Goal: Task Accomplishment & Management: Check status

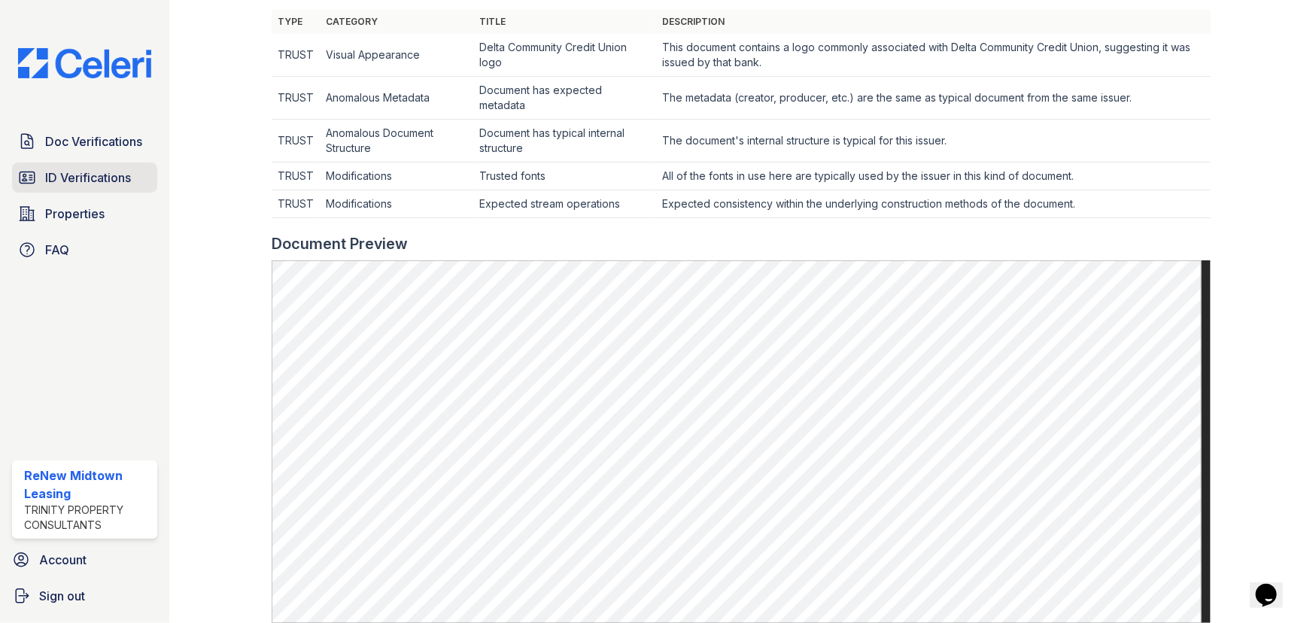
scroll to position [273, 0]
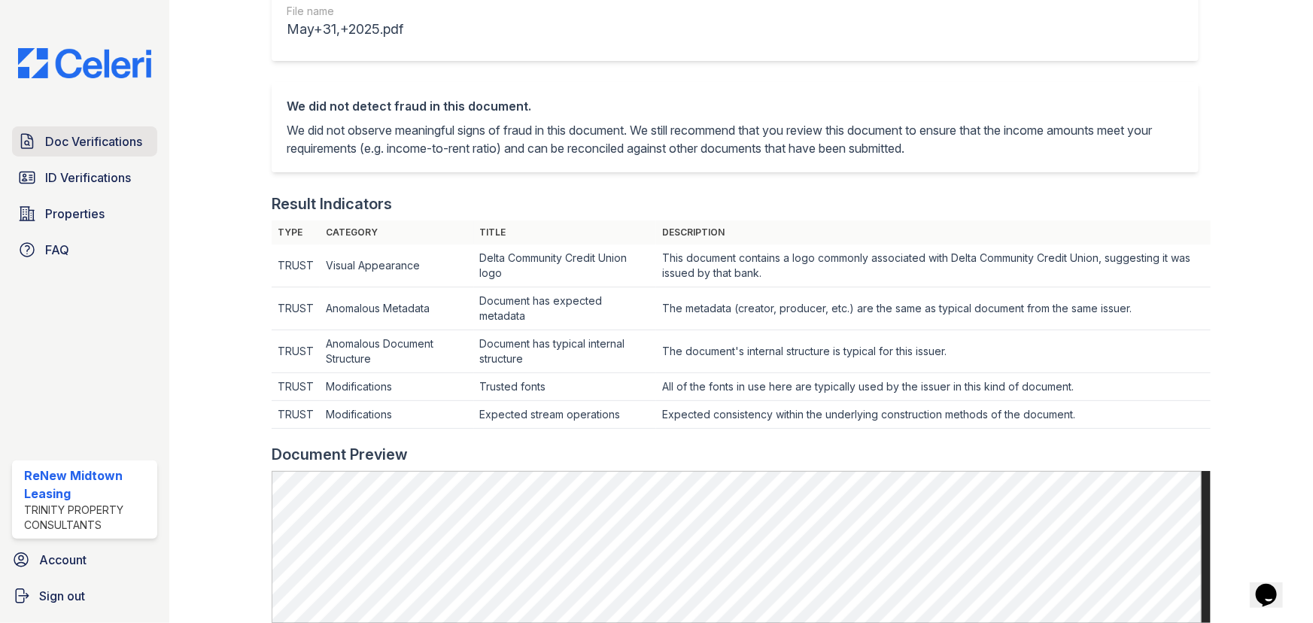
click at [62, 147] on span "Doc Verifications" at bounding box center [93, 141] width 97 height 18
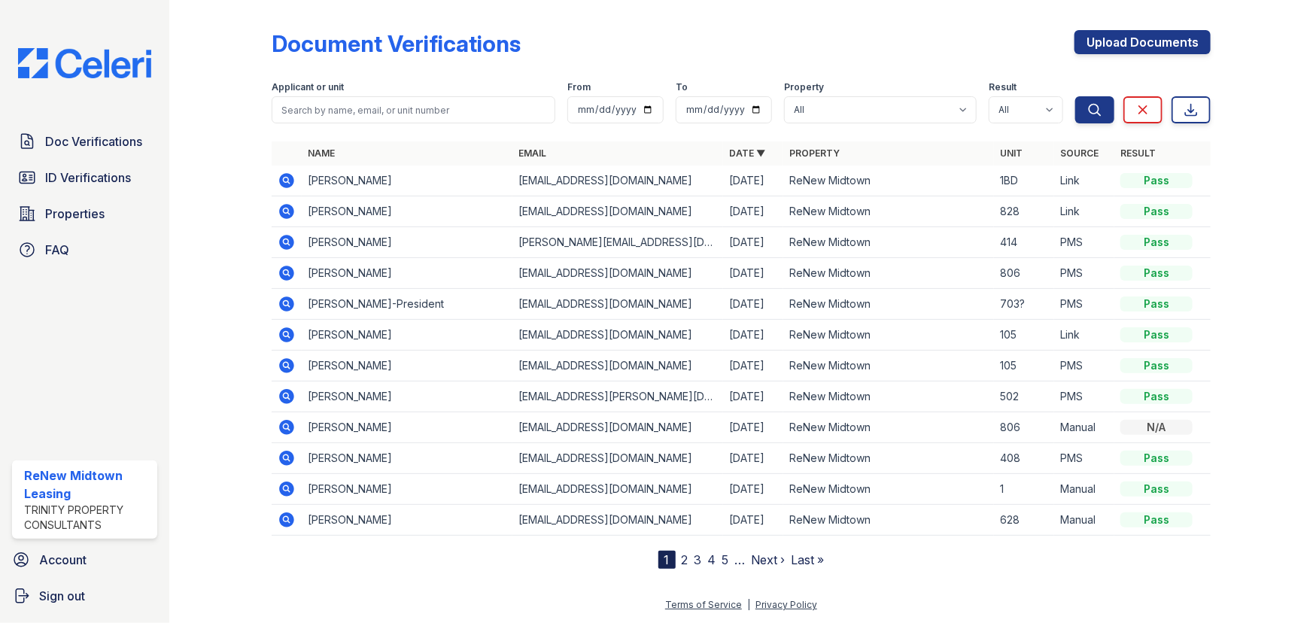
click at [286, 211] on icon at bounding box center [286, 210] width 4 height 4
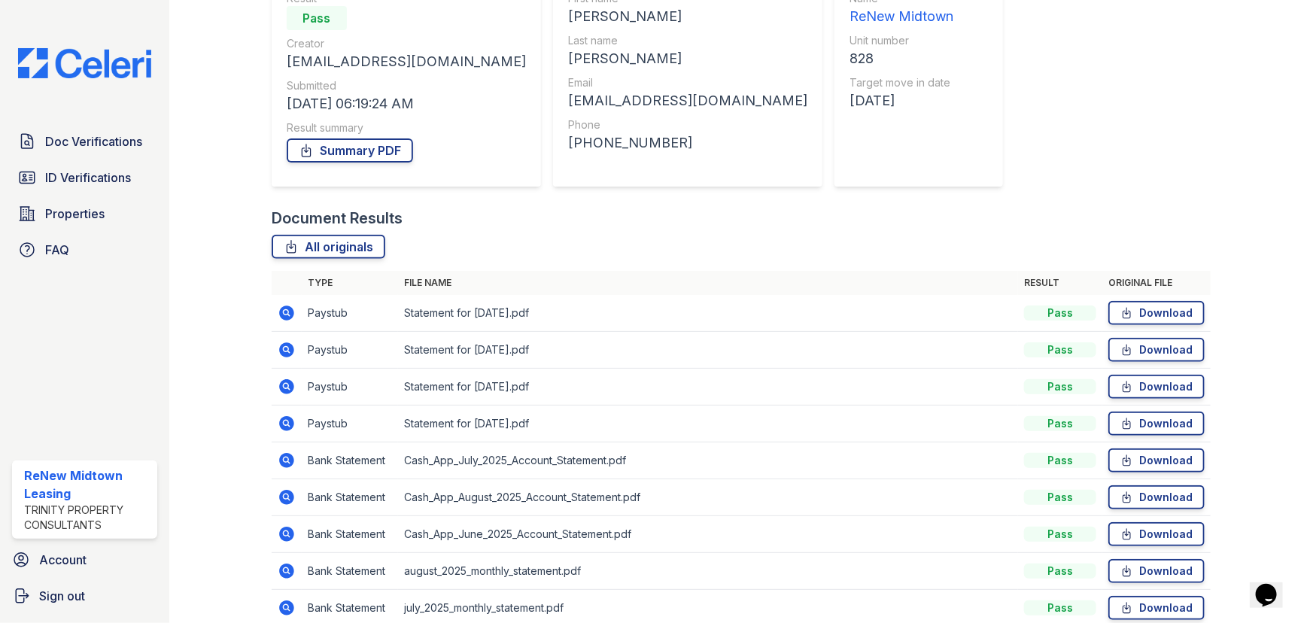
scroll to position [131, 0]
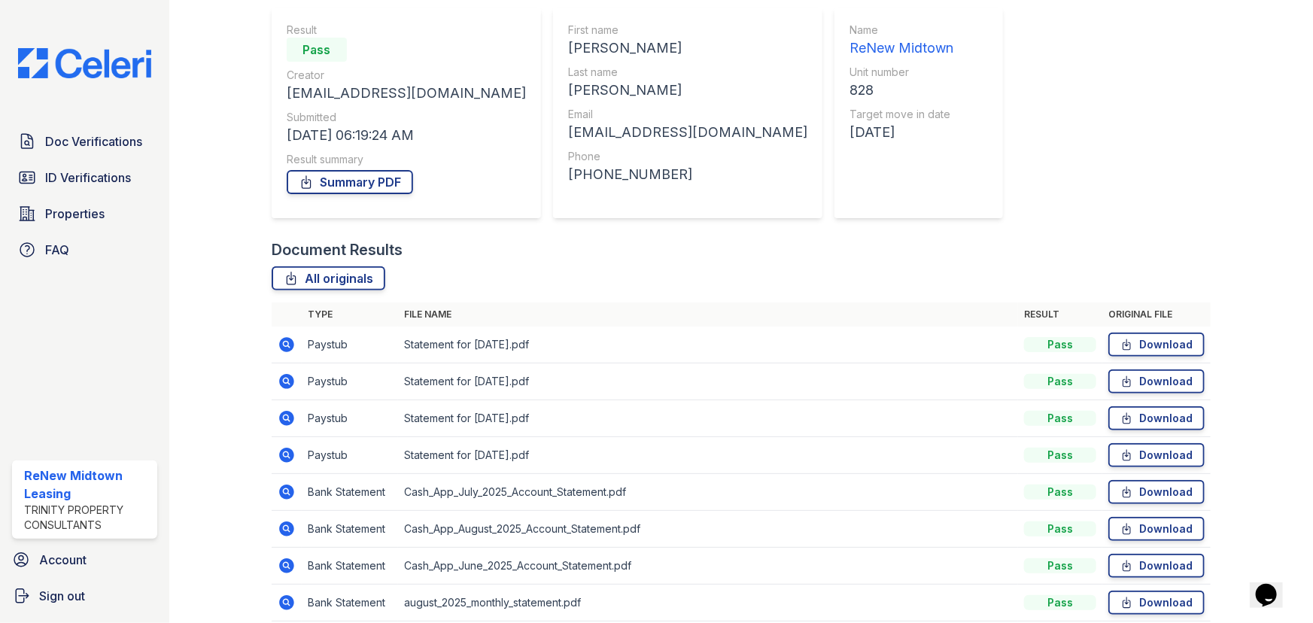
click at [290, 345] on icon at bounding box center [286, 344] width 15 height 15
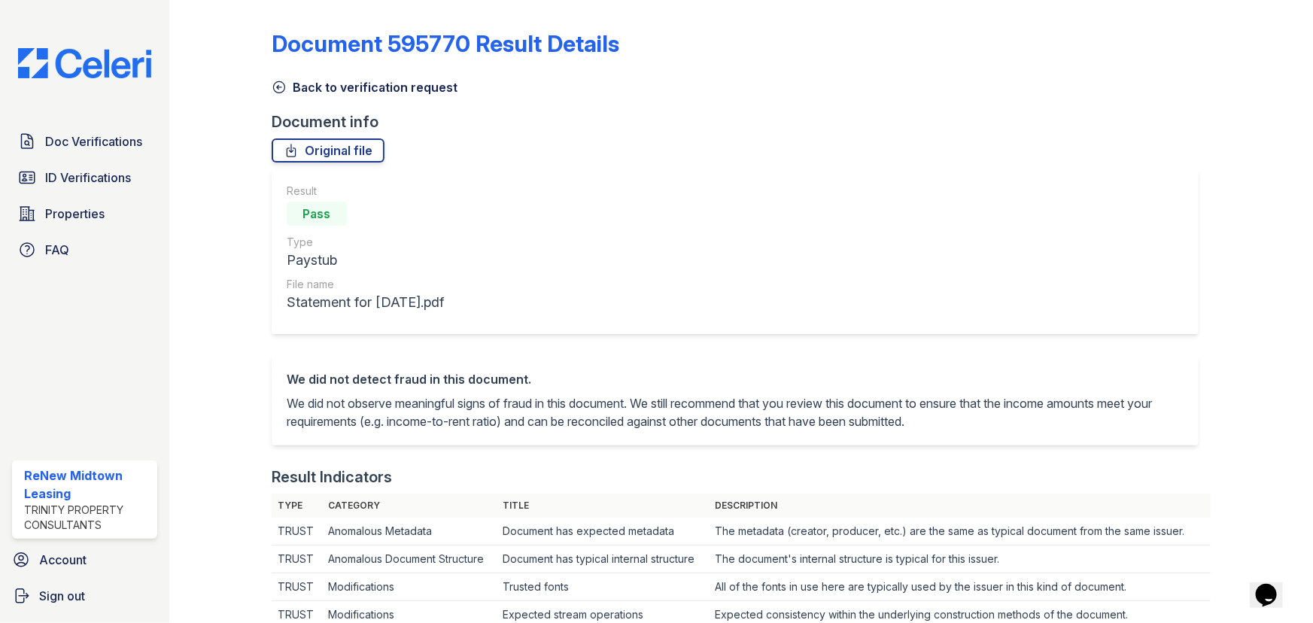
click at [277, 83] on icon at bounding box center [279, 87] width 15 height 15
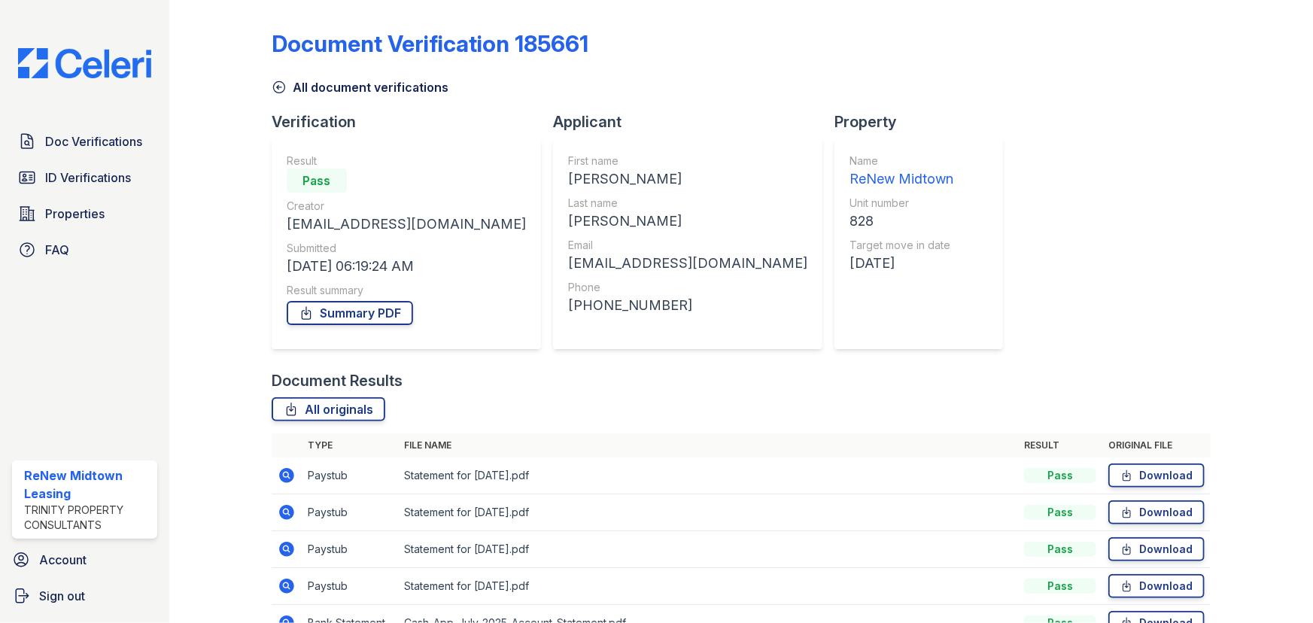
click at [284, 513] on icon at bounding box center [287, 512] width 18 height 18
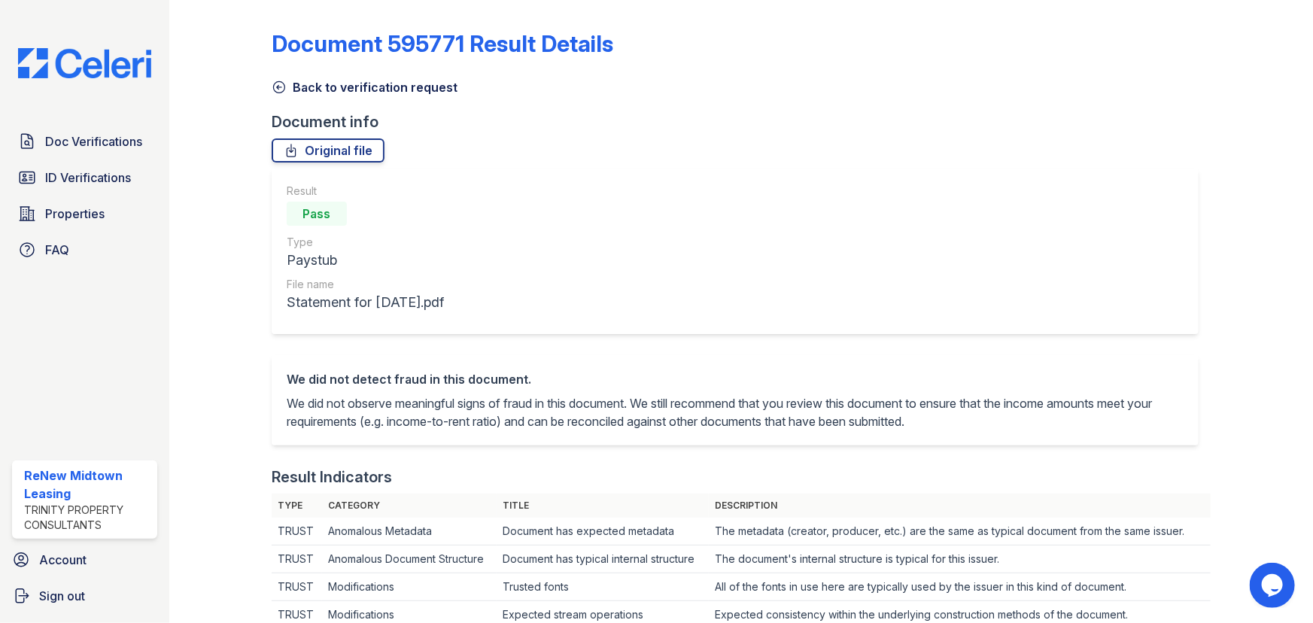
click at [277, 80] on icon at bounding box center [279, 87] width 15 height 15
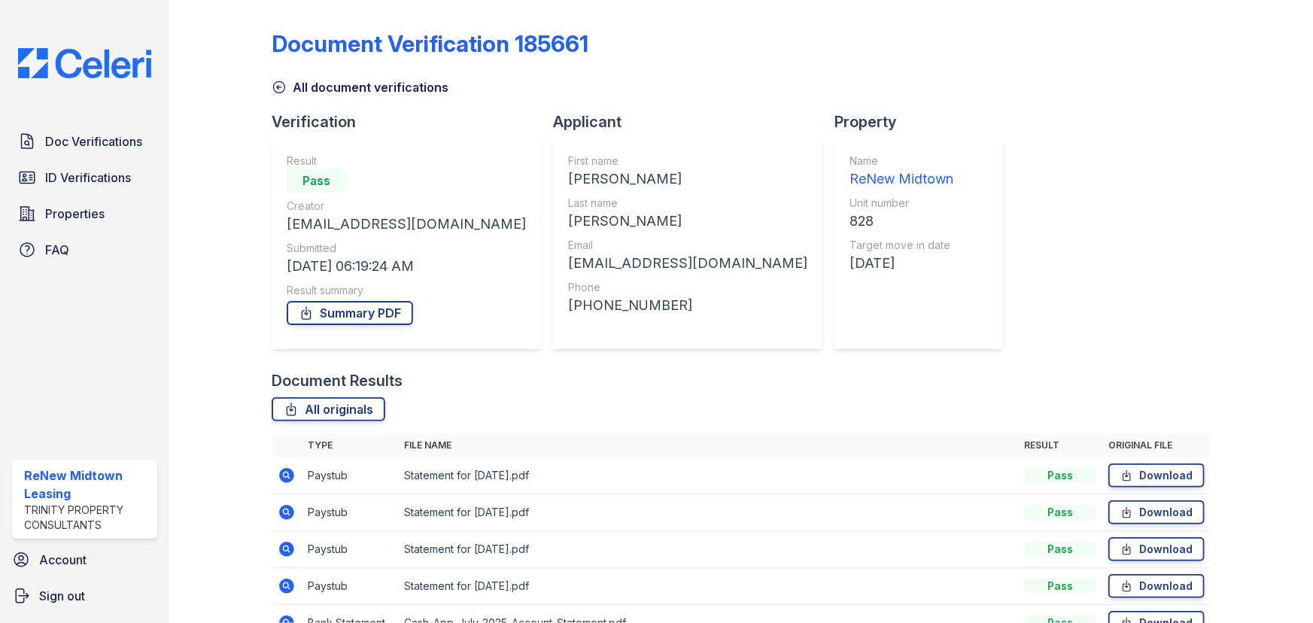
click at [281, 552] on icon at bounding box center [286, 549] width 15 height 15
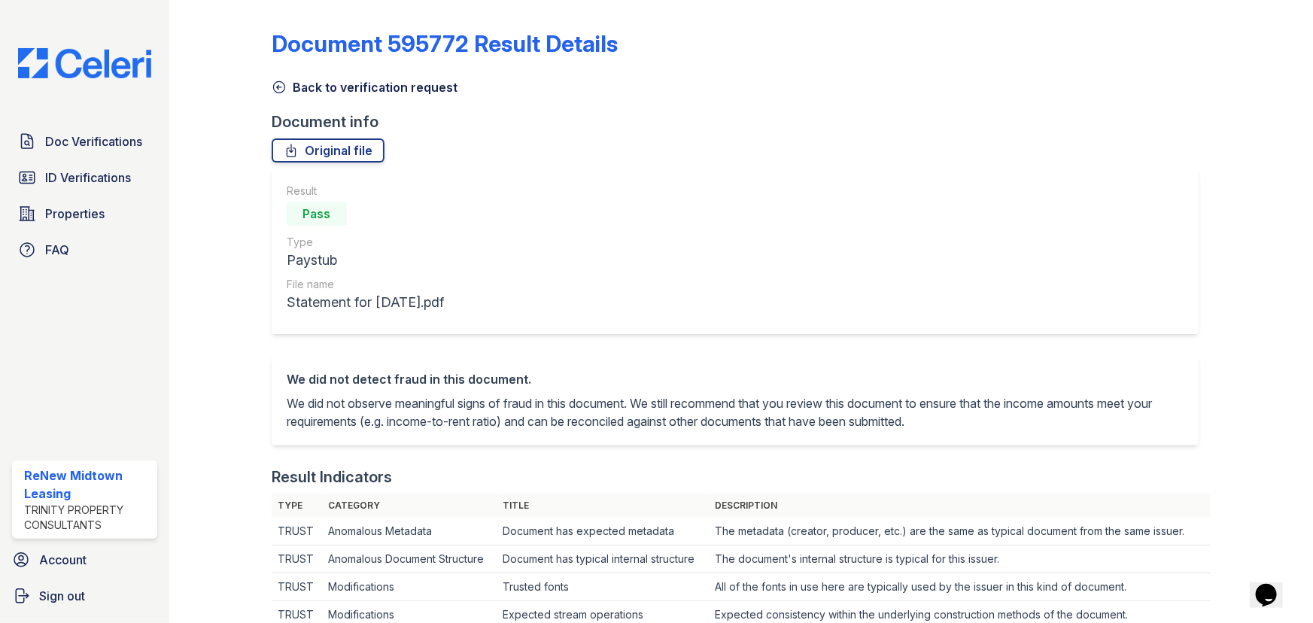
click at [275, 90] on icon at bounding box center [279, 87] width 15 height 15
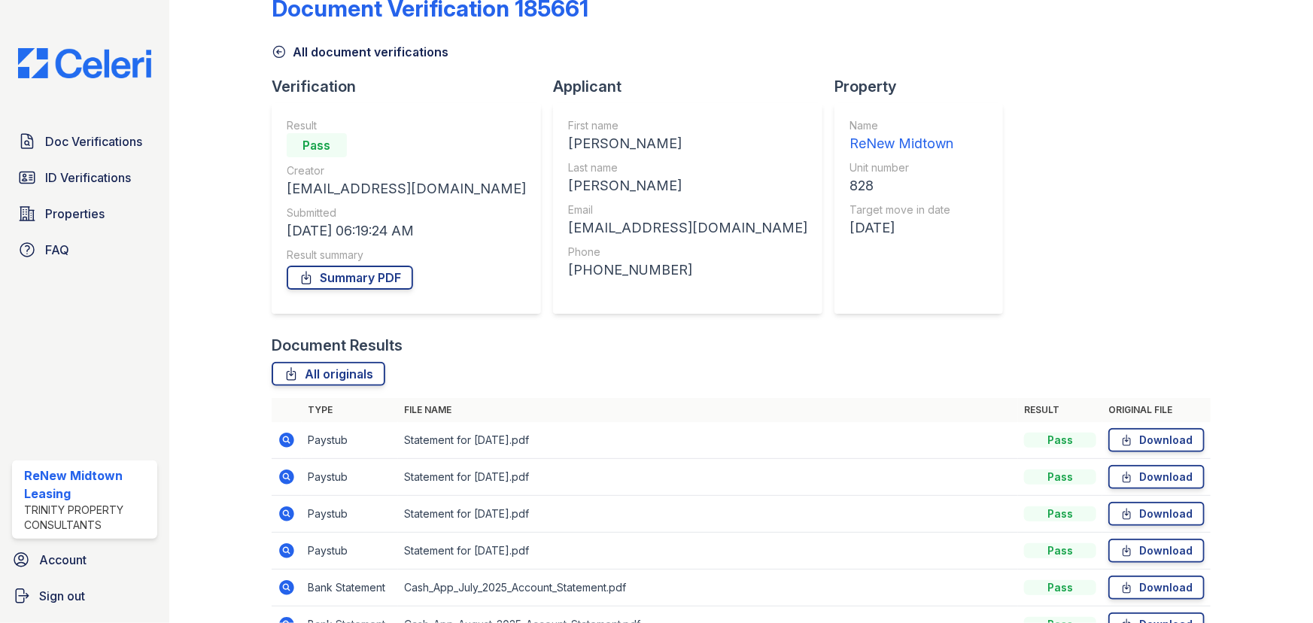
scroll to position [68, 0]
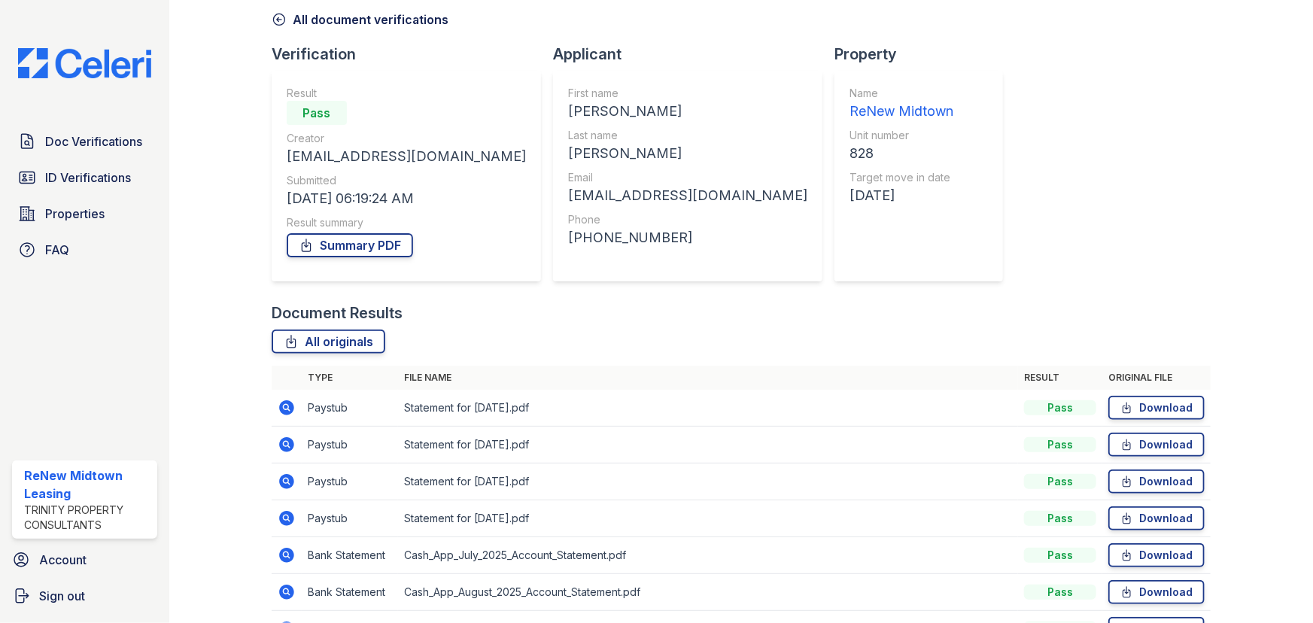
click at [287, 521] on icon at bounding box center [286, 518] width 15 height 15
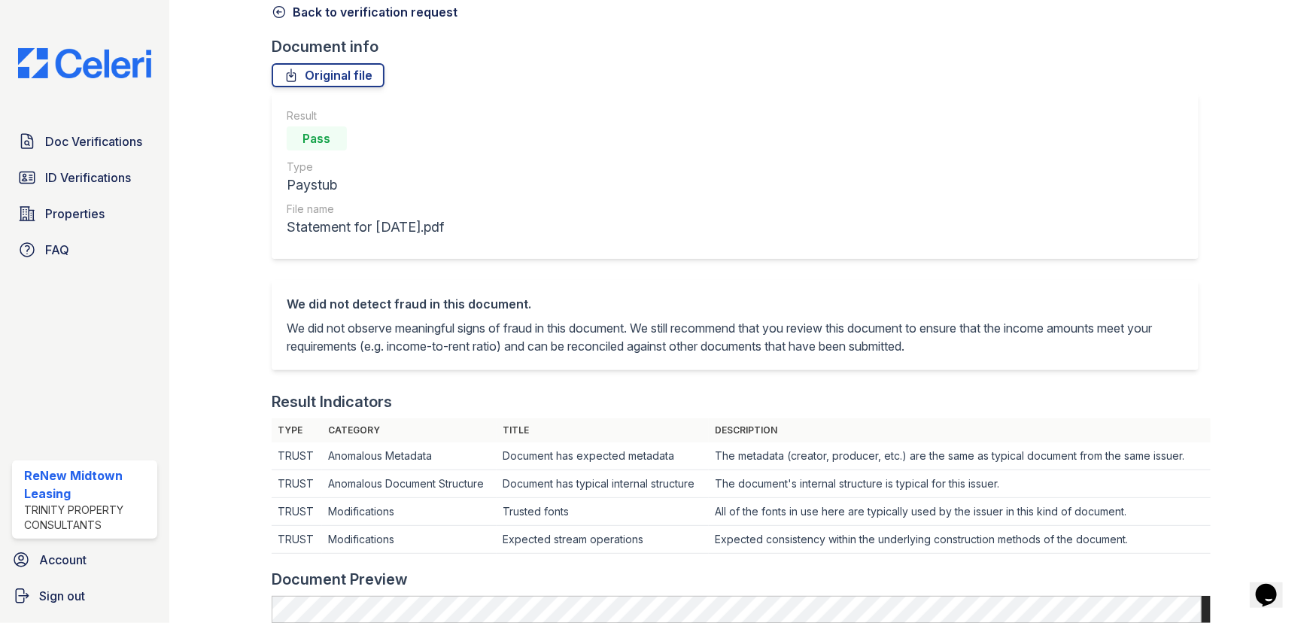
scroll to position [342, 0]
